Goal: Information Seeking & Learning: Find contact information

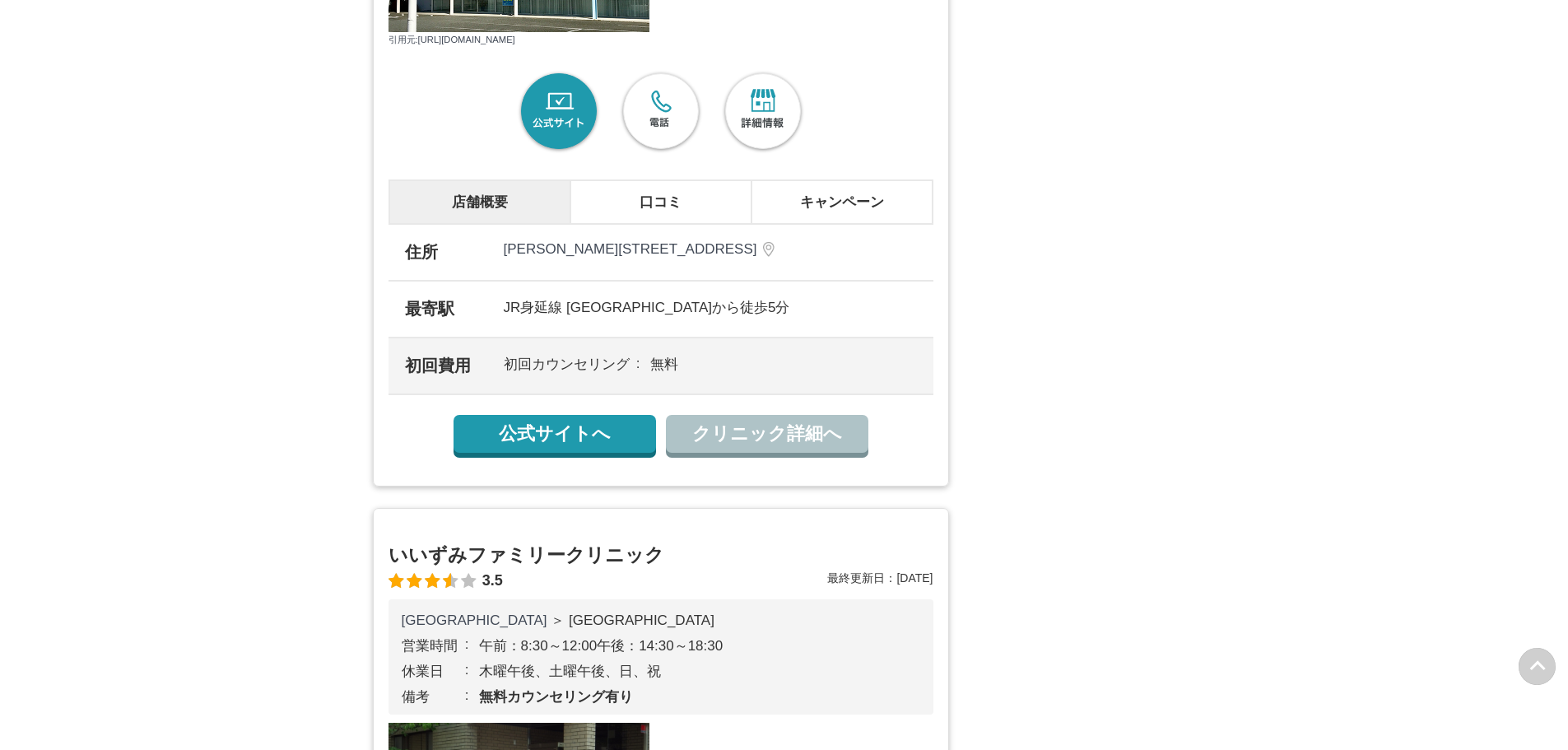
scroll to position [1481, 0]
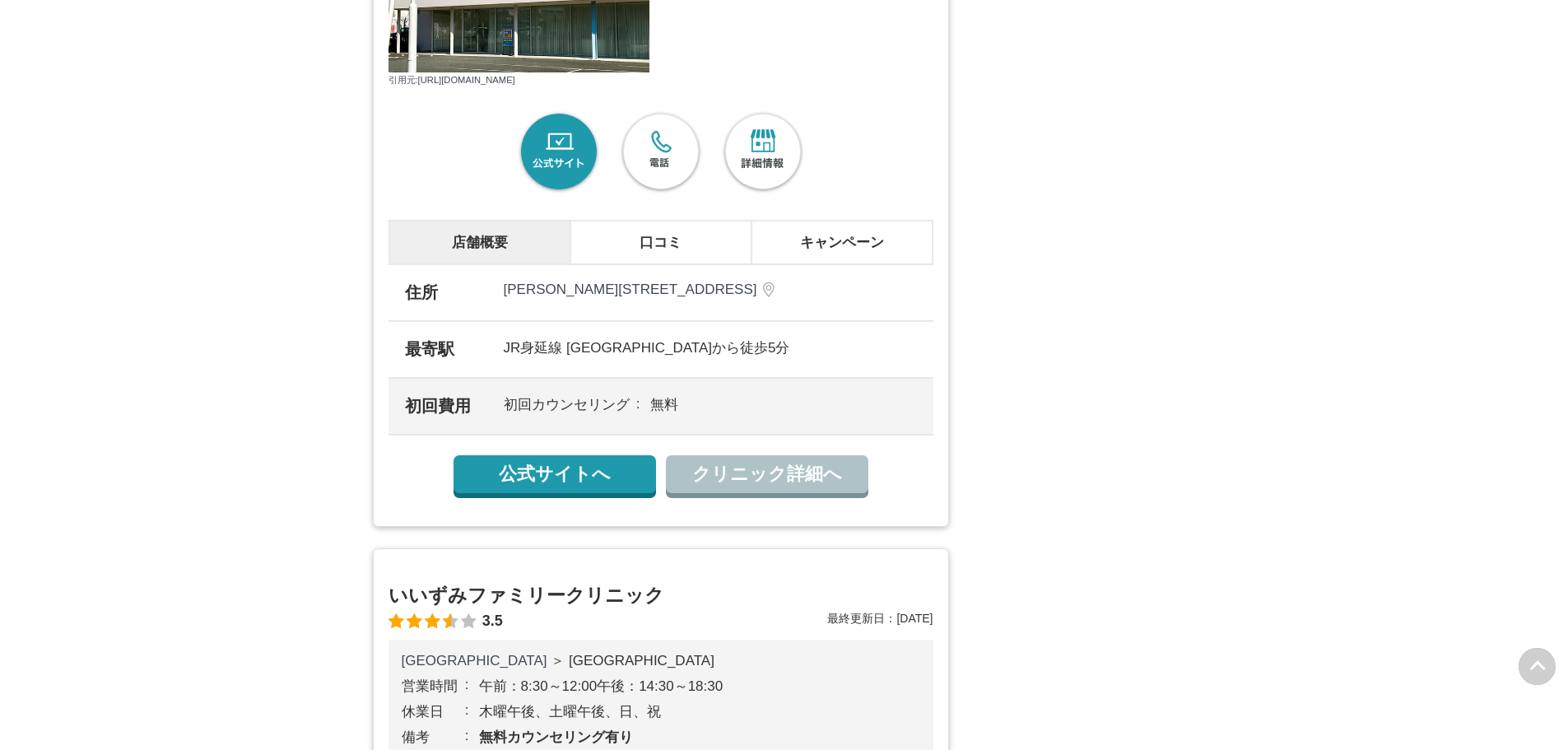
click at [648, 264] on li "口コミ" at bounding box center [661, 242] width 181 height 44
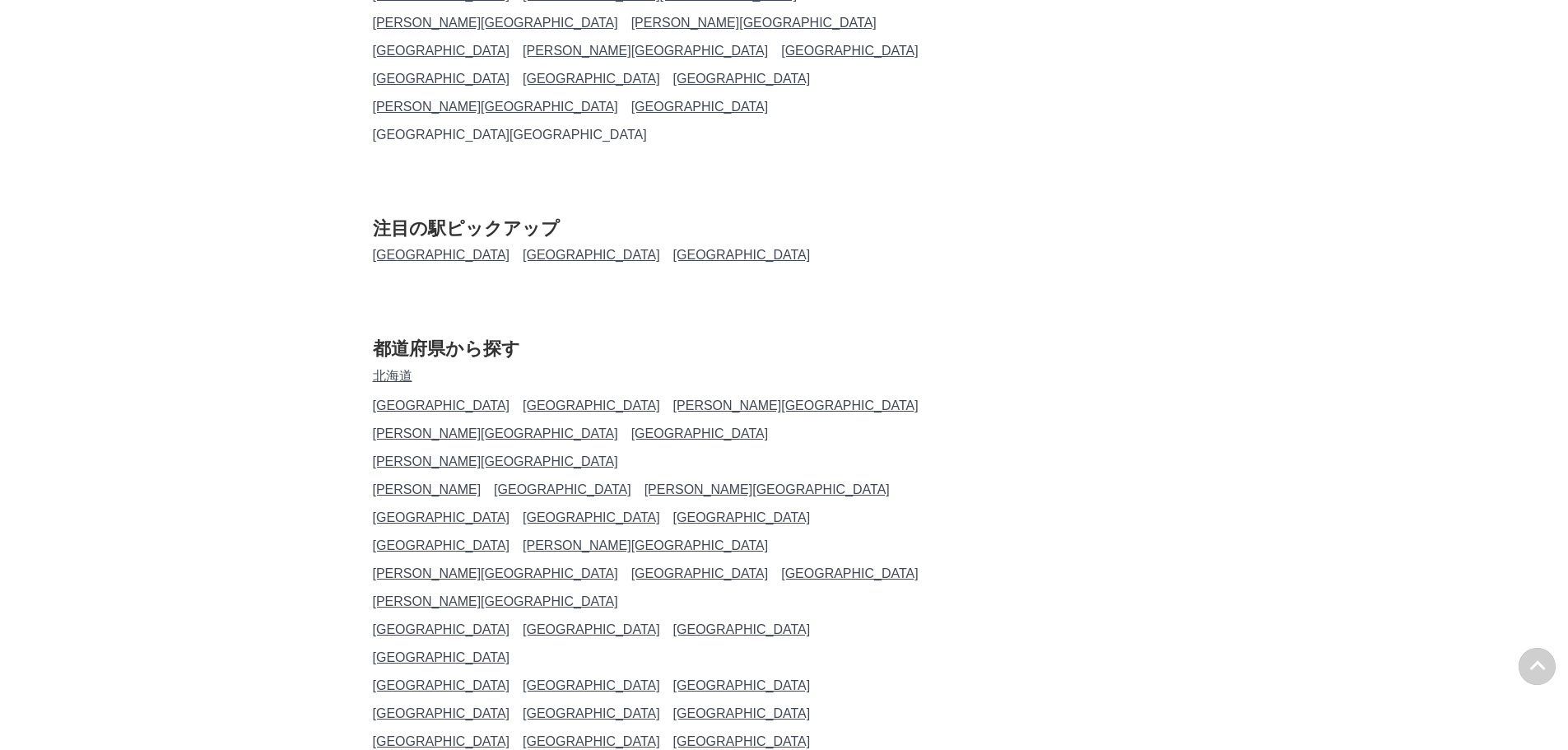
scroll to position [20734, 0]
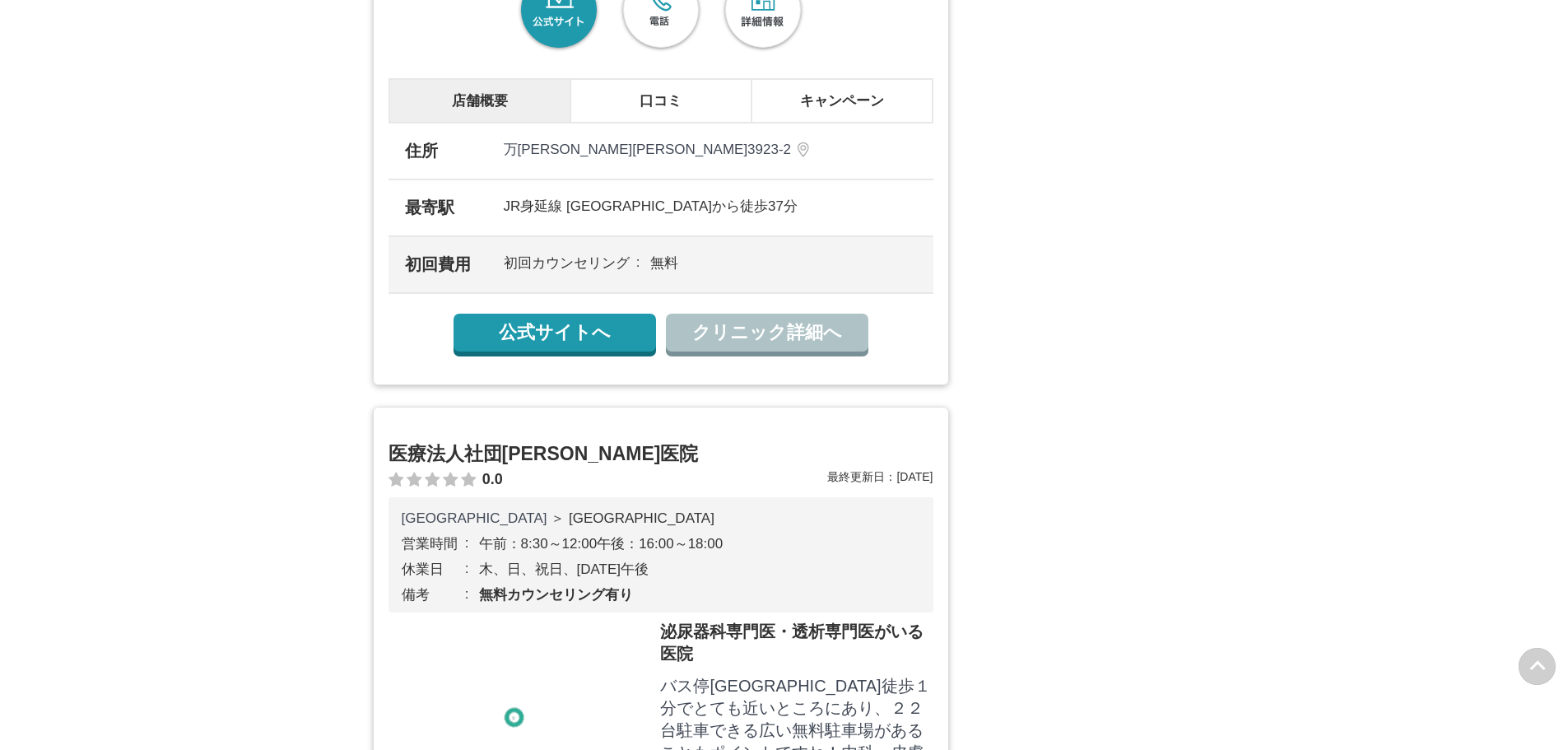
scroll to position [10120, 0]
click at [563, 52] on link "公式サイト" at bounding box center [559, 10] width 86 height 86
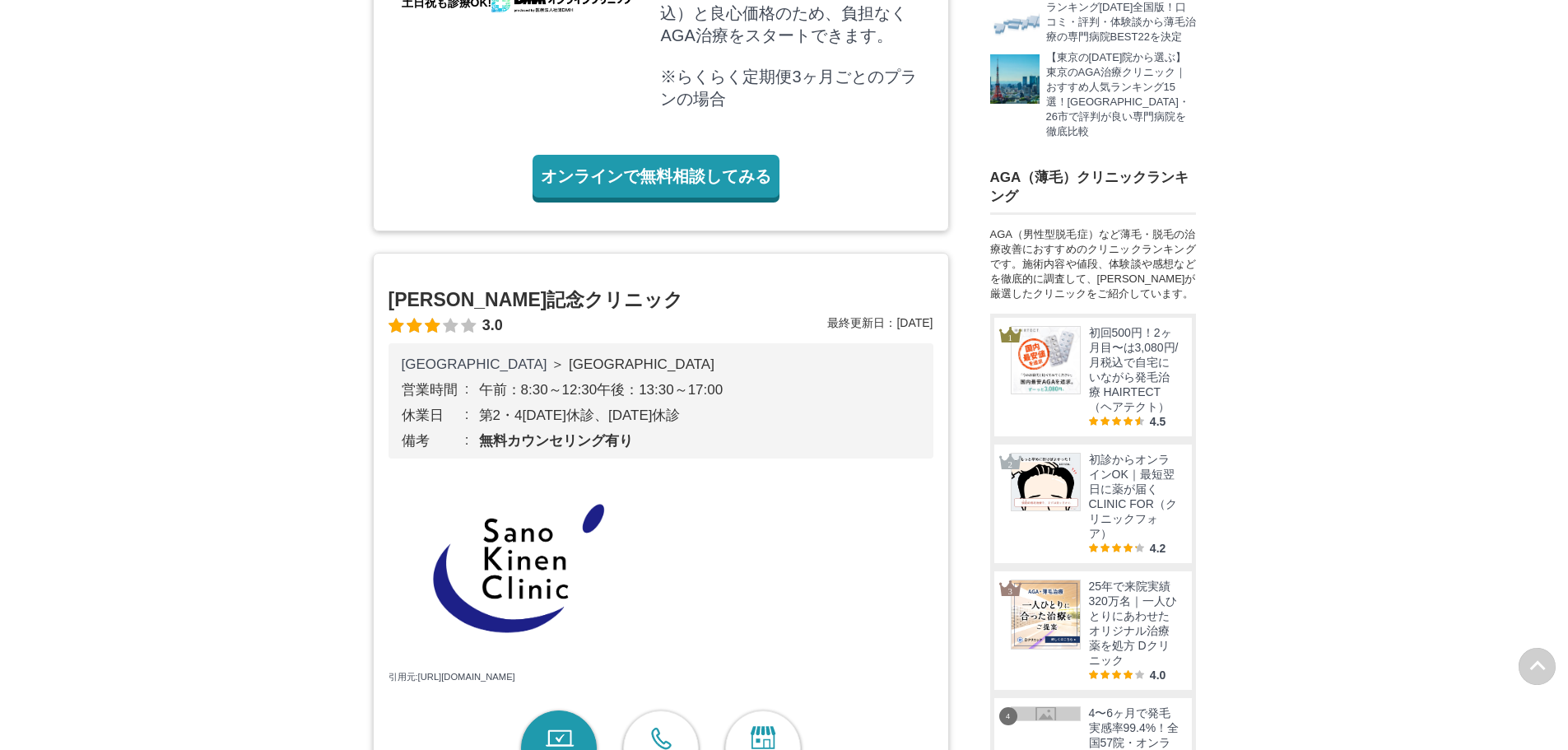
scroll to position [905, 0]
